Goal: Check status

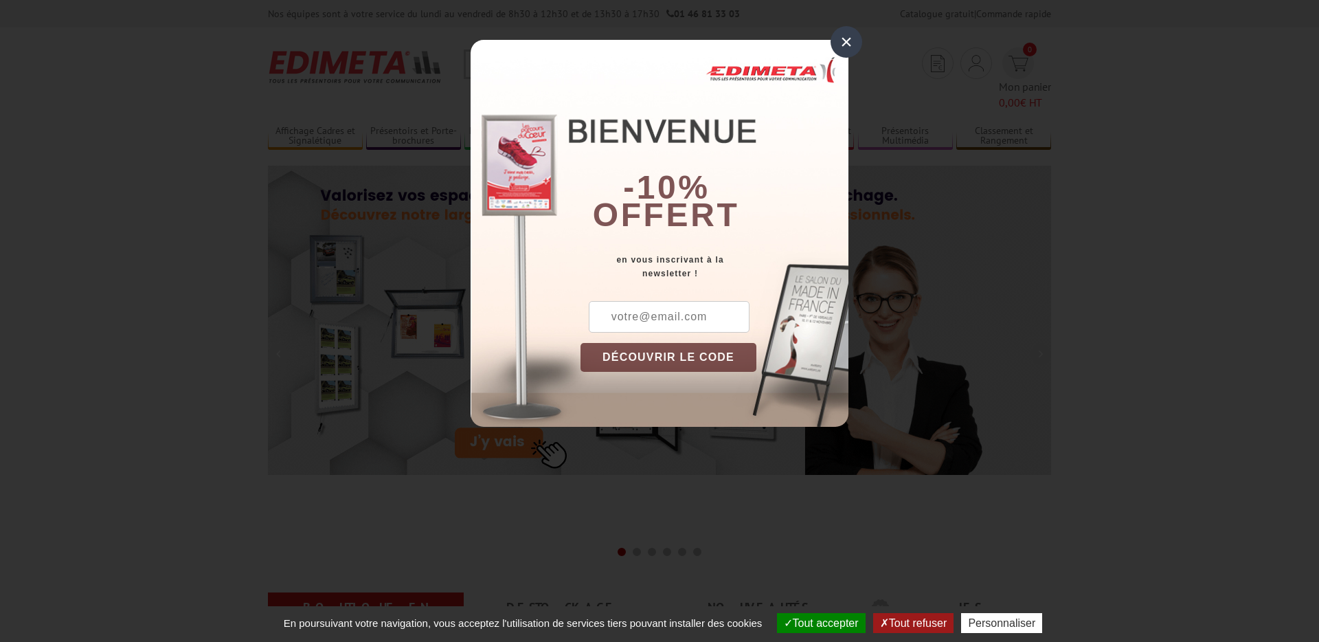
click at [848, 46] on div "×" at bounding box center [846, 42] width 32 height 32
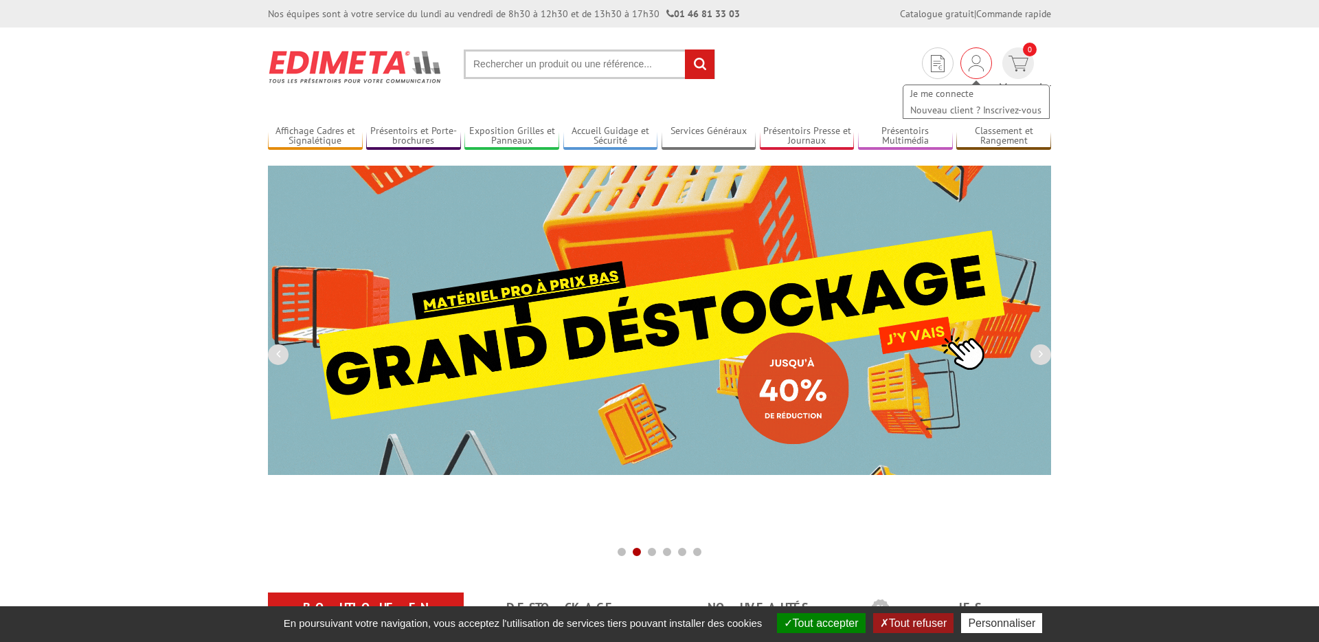
click at [932, 71] on div "Je me connecte Nouveau client ? Inscrivez-vous" at bounding box center [976, 95] width 148 height 49
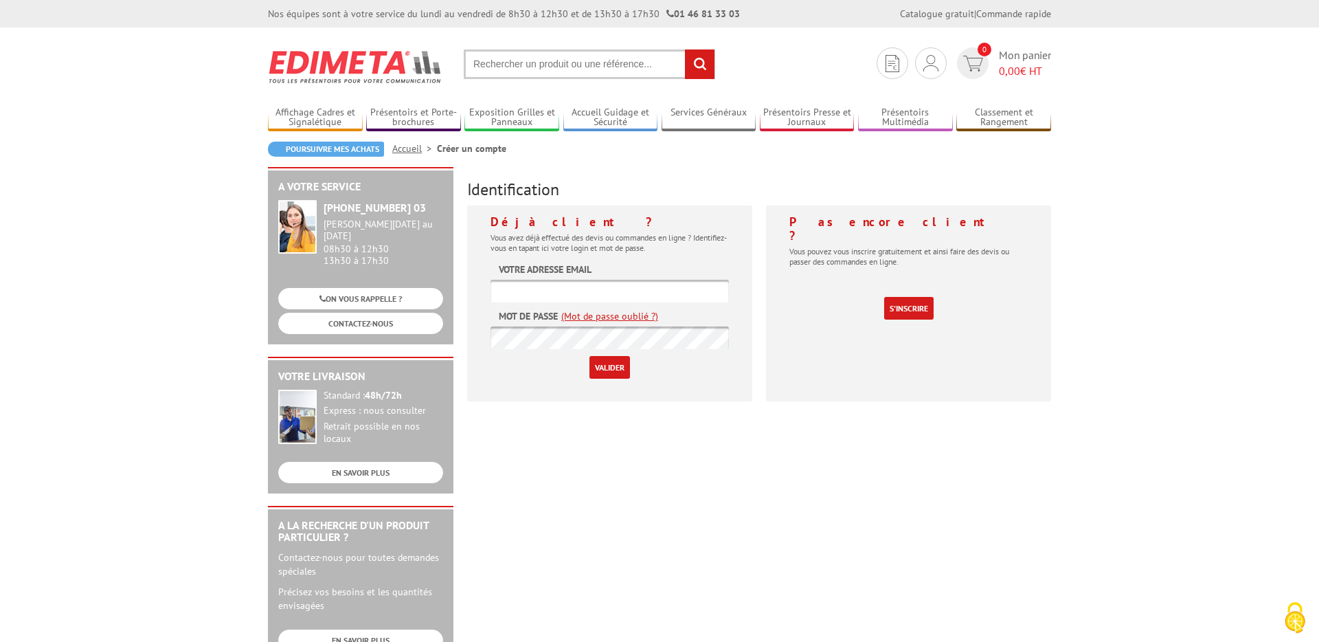
type input "[EMAIL_ADDRESS][DOMAIN_NAME]"
click at [618, 368] on input "Valider" at bounding box center [609, 367] width 41 height 23
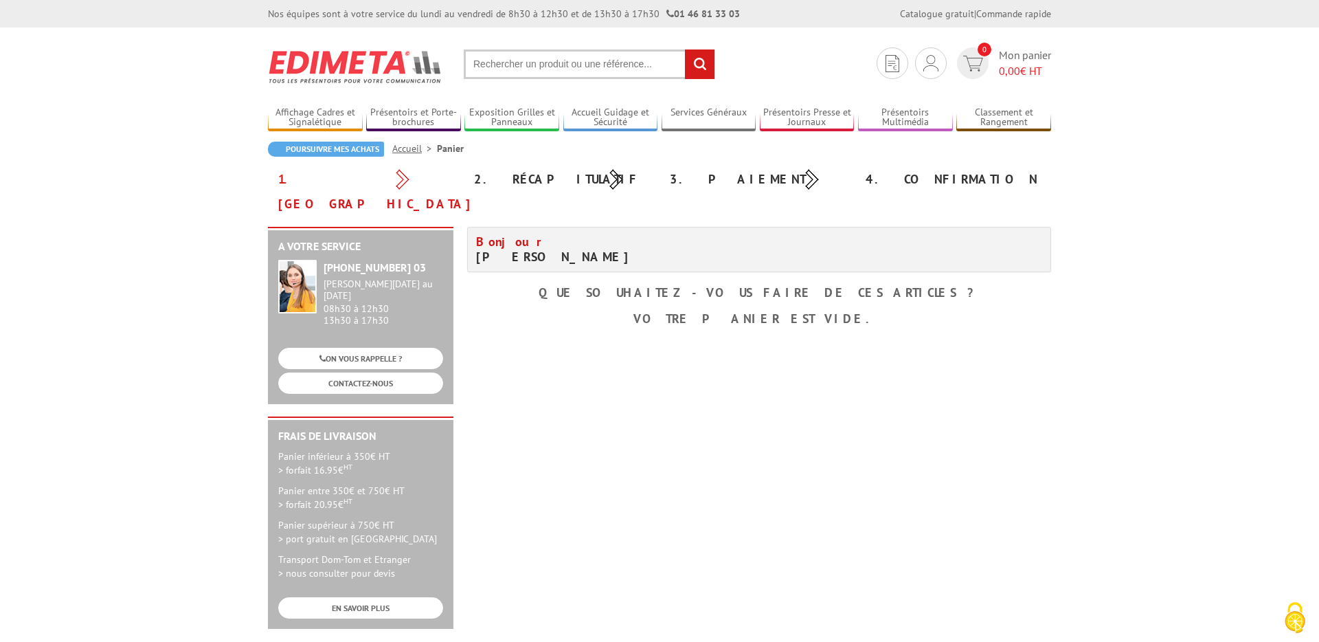
click at [501, 236] on h4 "Bonjour Mr. Duby Théo" at bounding box center [612, 249] width 273 height 30
click at [525, 177] on div "2. Récapitulatif" at bounding box center [562, 179] width 196 height 25
click at [523, 178] on div "2. Récapitulatif" at bounding box center [562, 179] width 196 height 25
click at [890, 113] on link "Mes devis & commandes" at bounding box center [931, 110] width 146 height 16
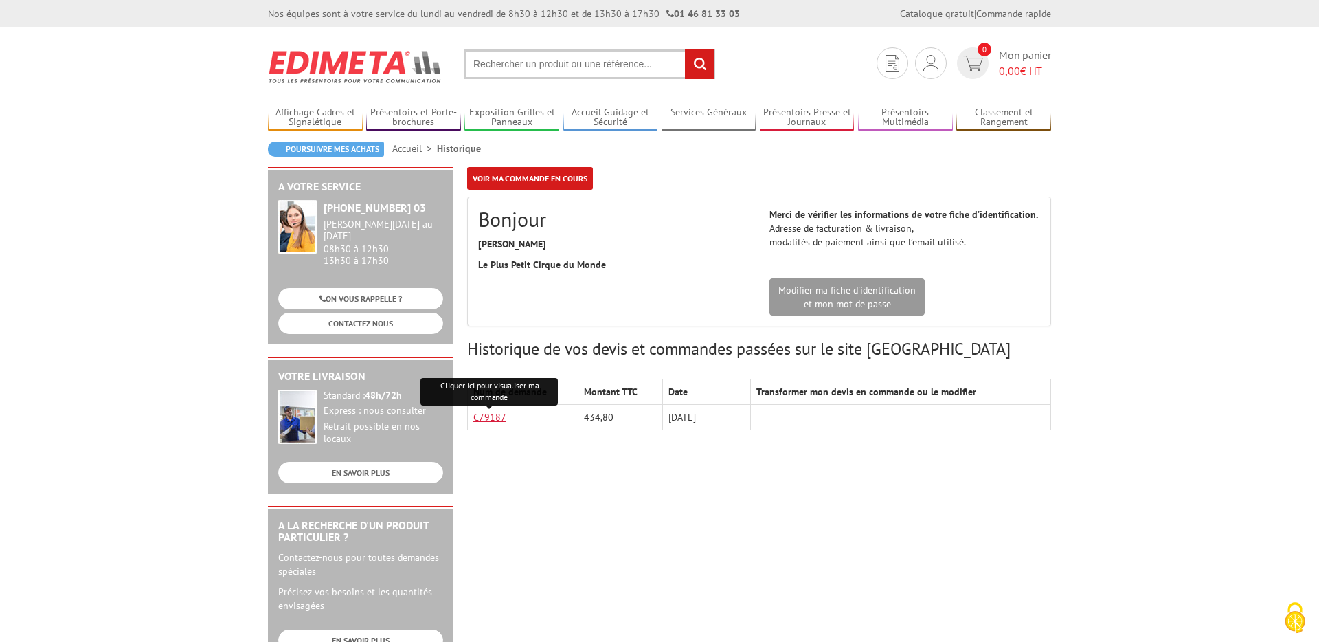
click at [490, 420] on link "C79187" at bounding box center [489, 417] width 33 height 12
click at [909, 385] on th "Transformer mon devis en commande ou le modifier" at bounding box center [900, 391] width 300 height 25
click at [890, 388] on th "Transformer mon devis en commande ou le modifier" at bounding box center [900, 391] width 300 height 25
